Goal: Check status: Check status

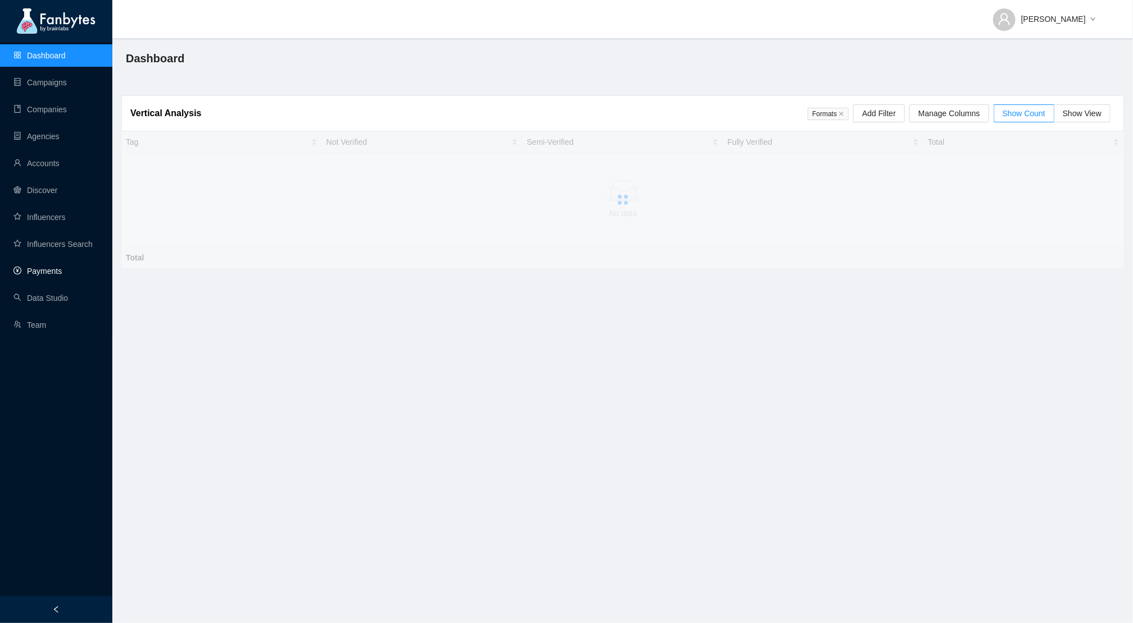
click at [42, 268] on link "Payments" at bounding box center [37, 271] width 48 height 9
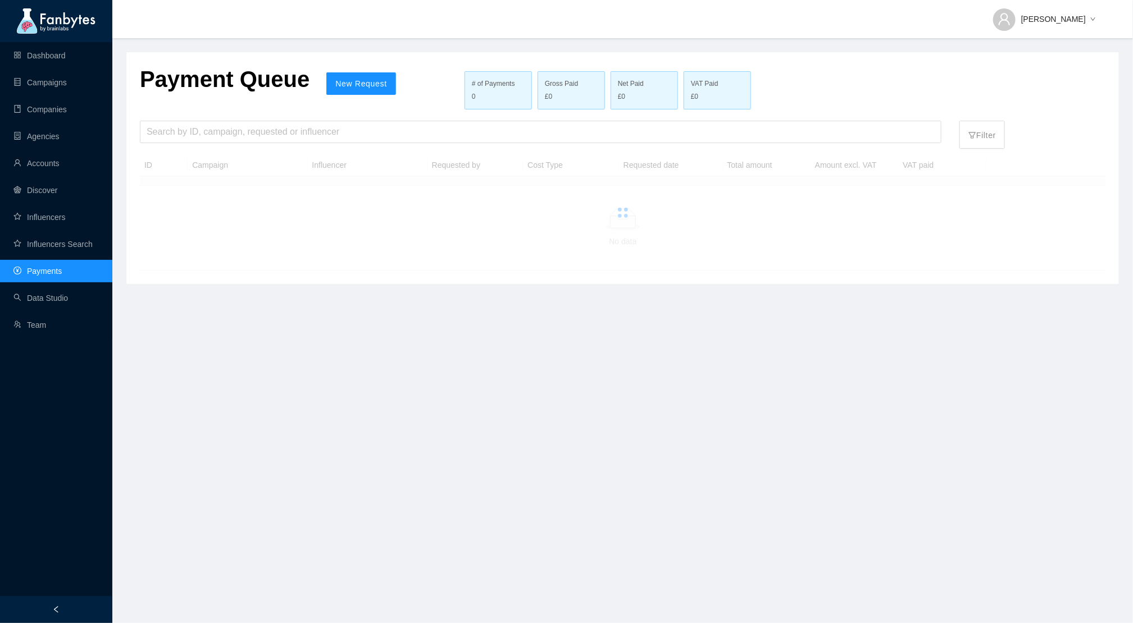
click at [199, 115] on div "Payment Queue New Request # of Payments 0 Gross Paid £0 Net Paid £0 VAT Paid £0…" at bounding box center [622, 168] width 992 height 232
click at [199, 116] on div "Payment Queue New Request # of Payments 0 Gross Paid £0 Net Paid £0 VAT Paid £0…" at bounding box center [622, 168] width 992 height 232
click at [199, 121] on div "Search by ID, campaign, requested or influencer" at bounding box center [541, 132] width 802 height 22
type input "*********"
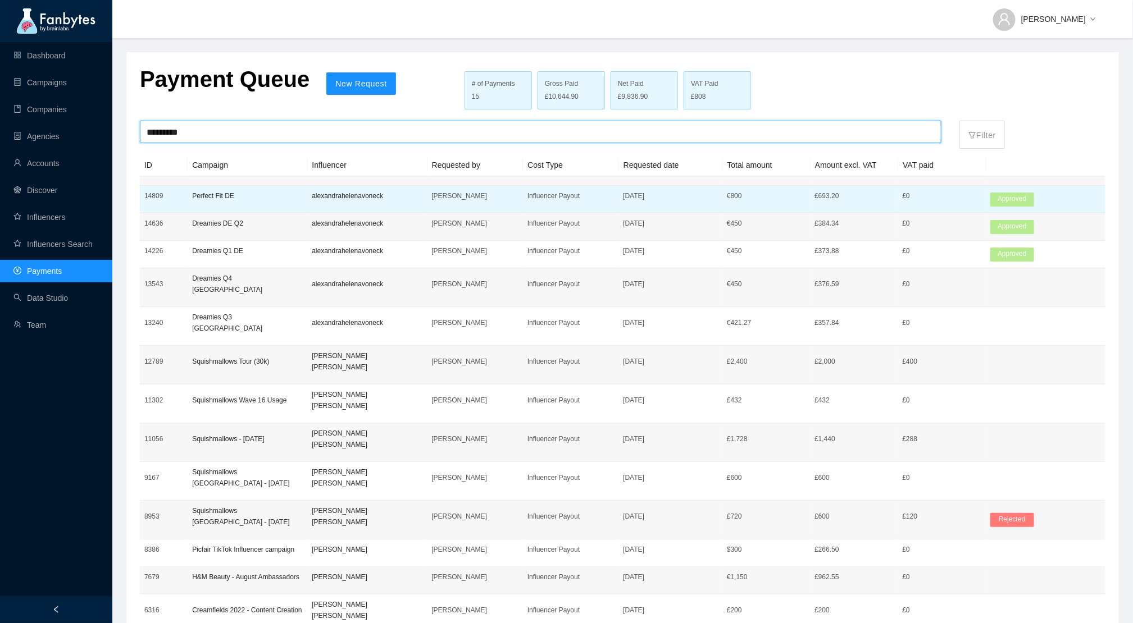
click at [393, 202] on td "alexandrahelenavoneck" at bounding box center [367, 200] width 120 height 28
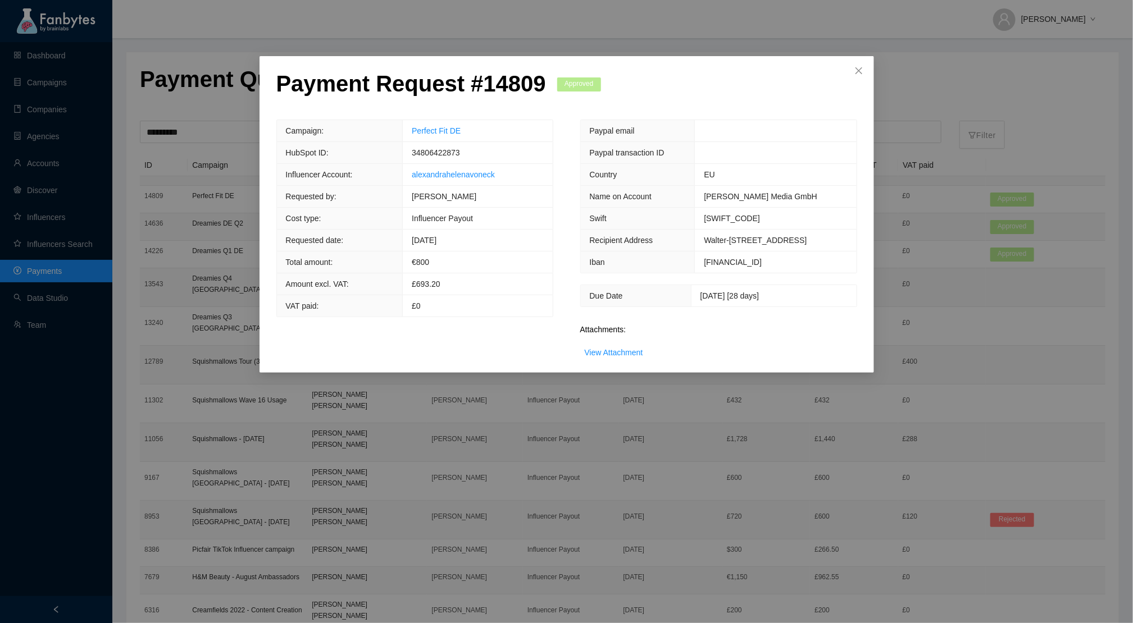
click at [700, 293] on span "[DATE] [28 days]" at bounding box center [729, 296] width 59 height 9
